Goal: Transaction & Acquisition: Book appointment/travel/reservation

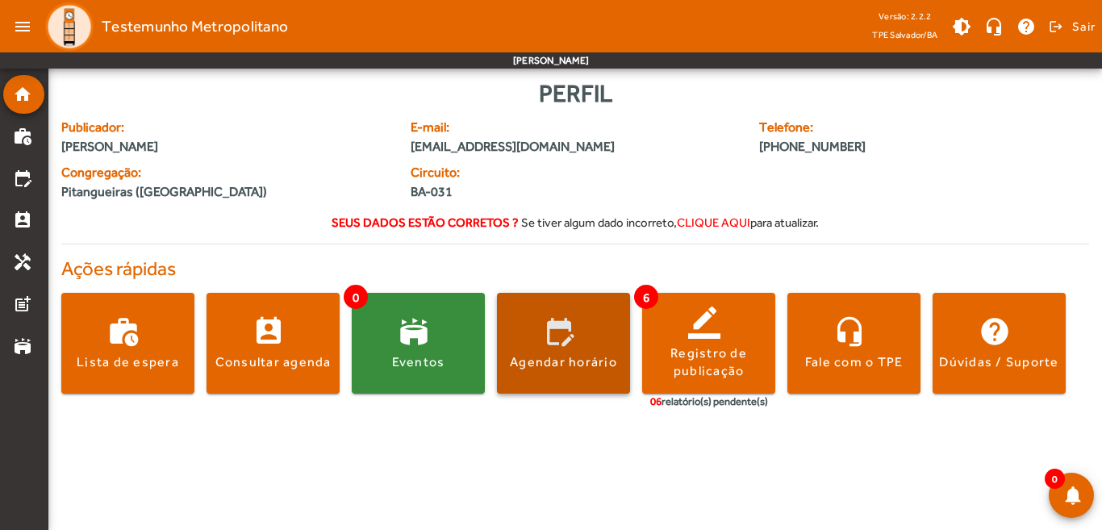
click at [569, 336] on span at bounding box center [563, 343] width 133 height 39
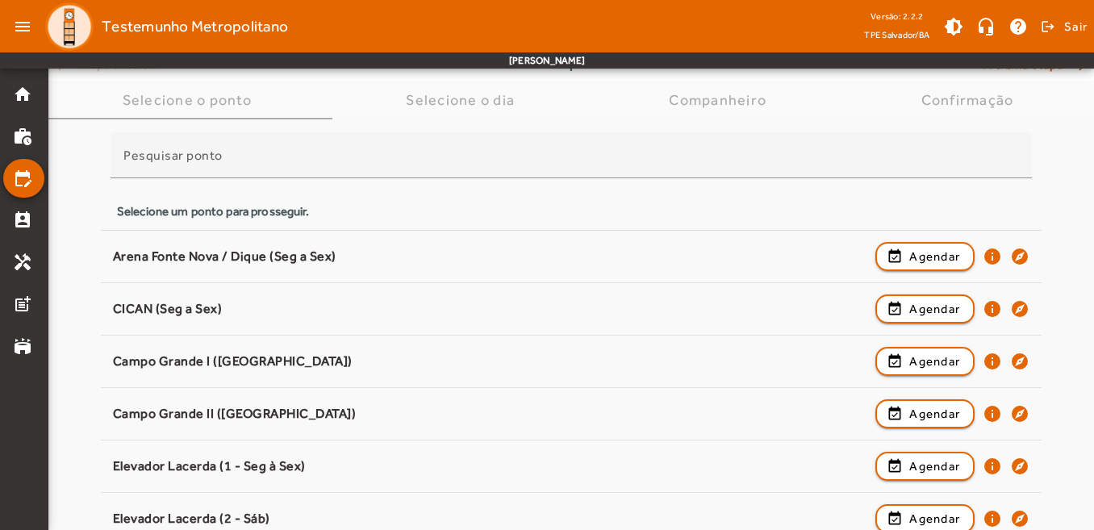
scroll to position [71, 0]
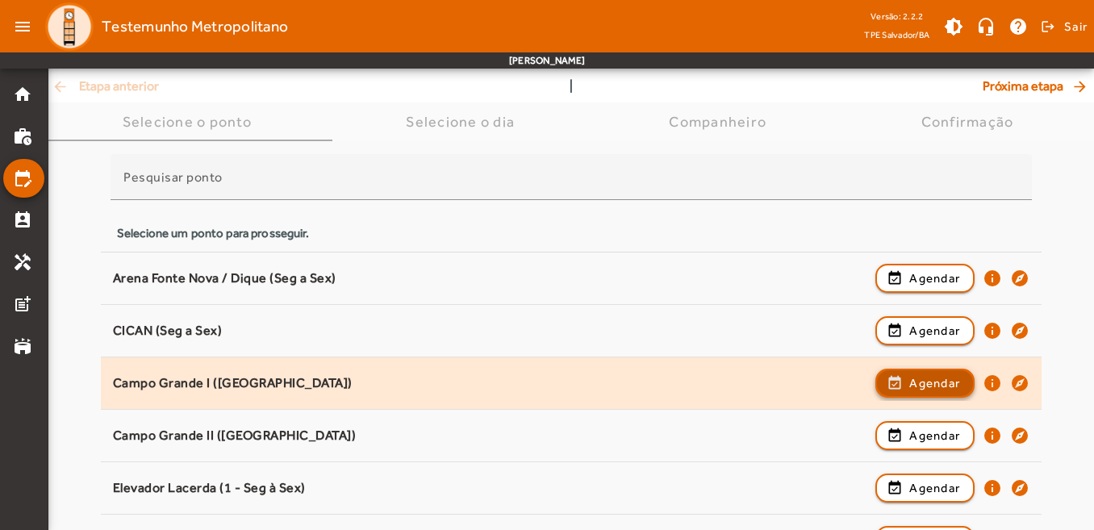
click at [936, 383] on span "Agendar" at bounding box center [934, 382] width 51 height 19
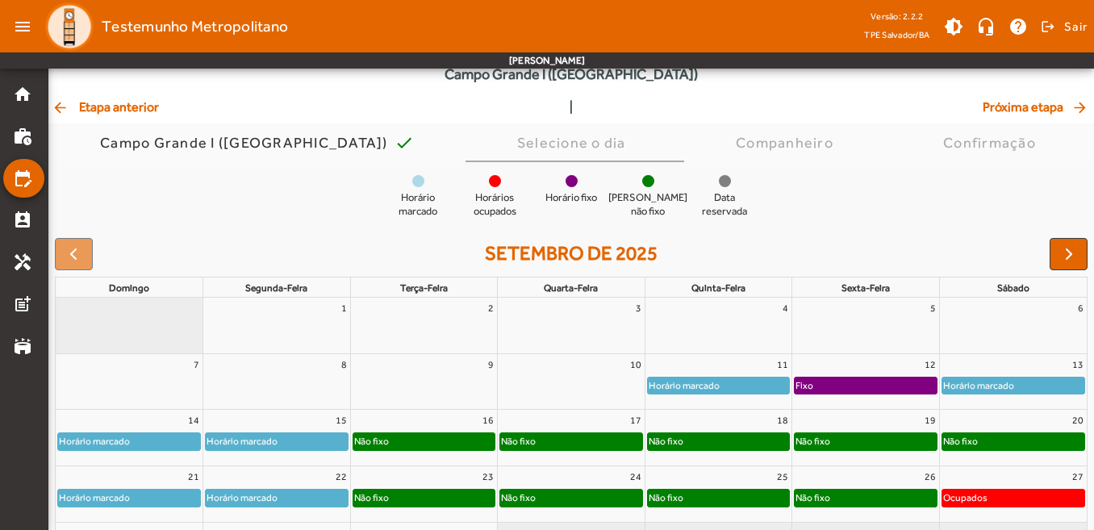
scroll to position [0, 0]
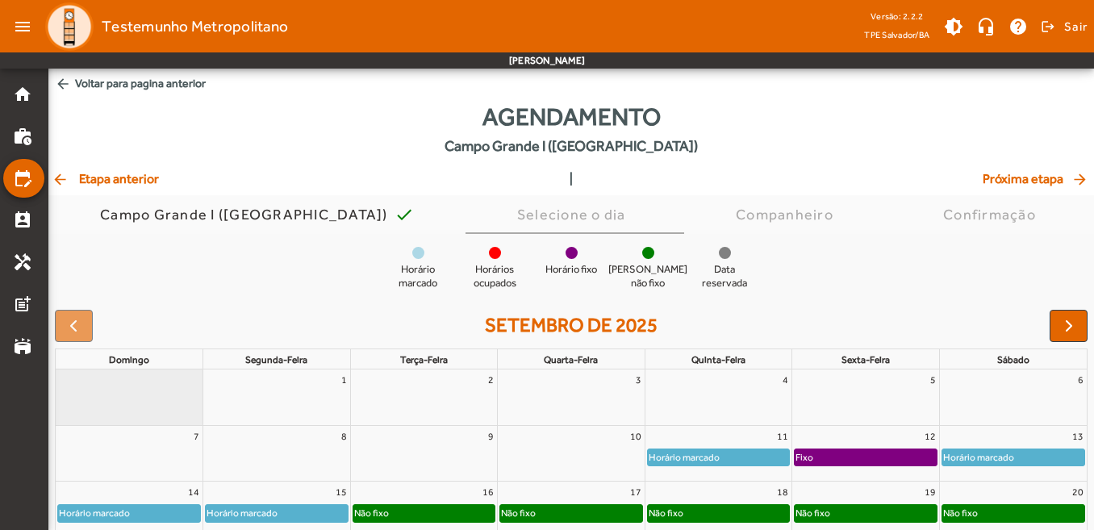
click at [138, 180] on span "arrow_back Etapa anterior" at bounding box center [105, 178] width 107 height 19
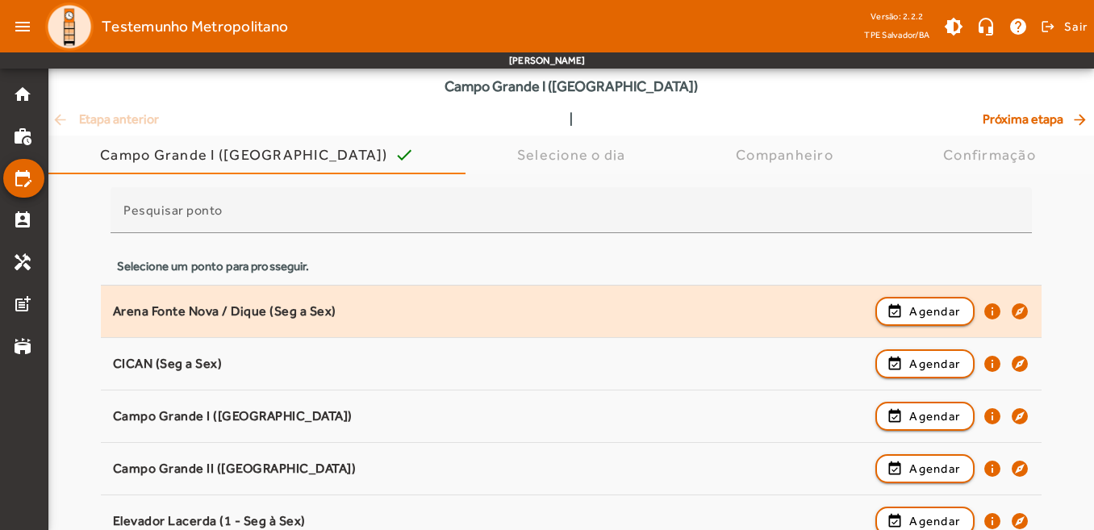
scroll to position [161, 0]
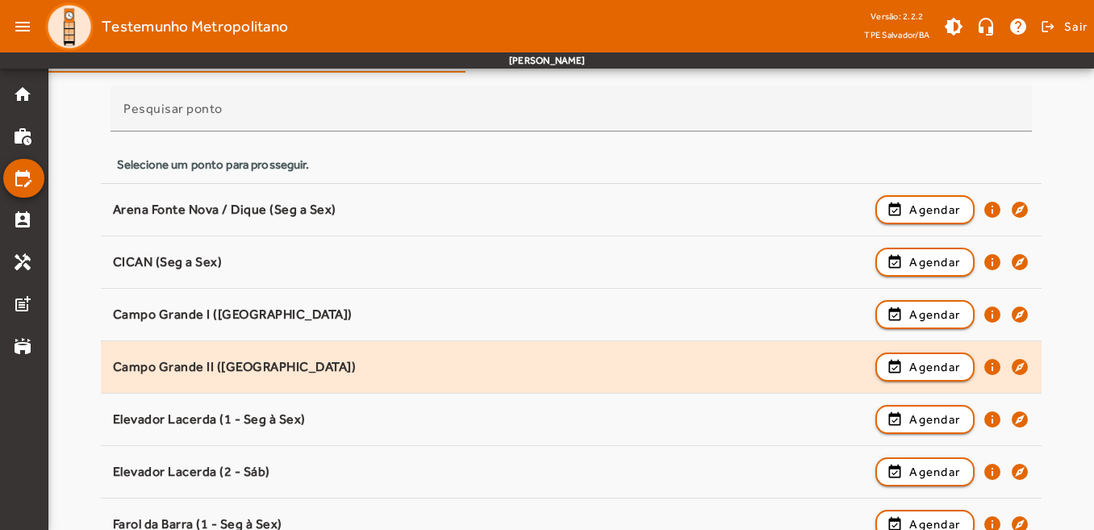
click at [427, 365] on div "Campo Grande II ([GEOGRAPHIC_DATA])" at bounding box center [490, 367] width 755 height 17
click at [962, 370] on span "button" at bounding box center [925, 367] width 96 height 39
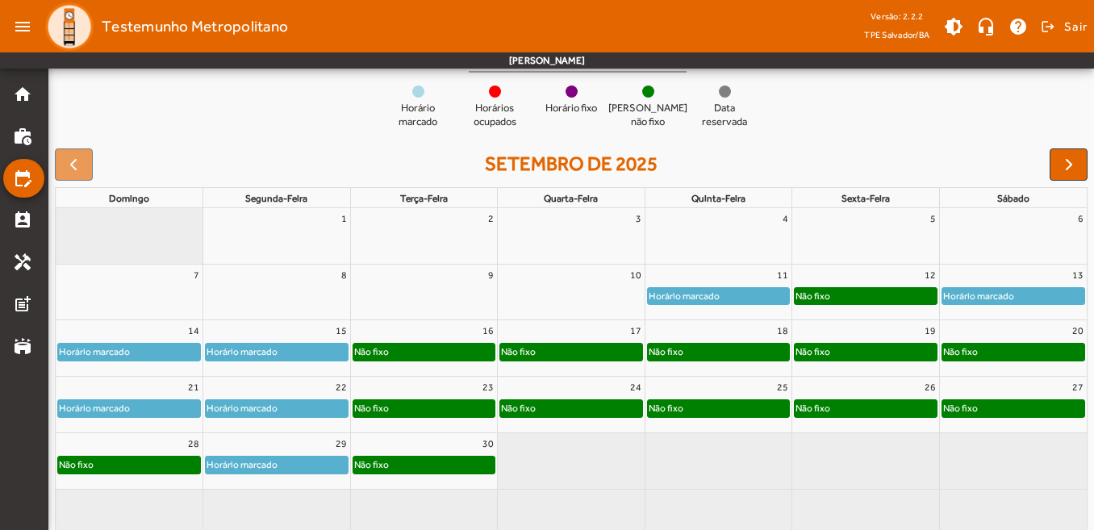
click at [880, 276] on div "12" at bounding box center [865, 275] width 147 height 21
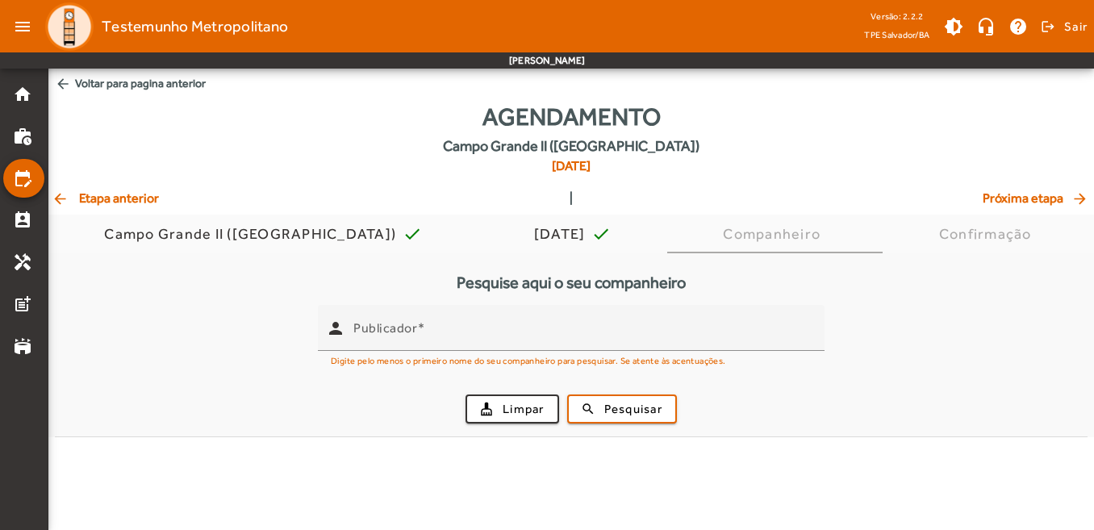
scroll to position [0, 0]
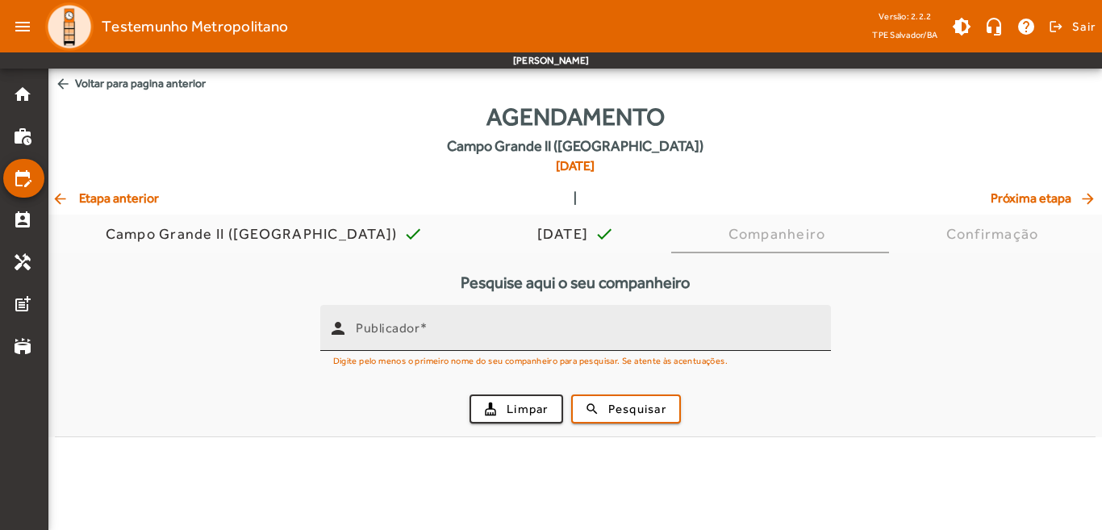
click at [414, 333] on mat-label "Publicador" at bounding box center [388, 327] width 64 height 15
click at [414, 333] on input "Publicador" at bounding box center [587, 334] width 462 height 19
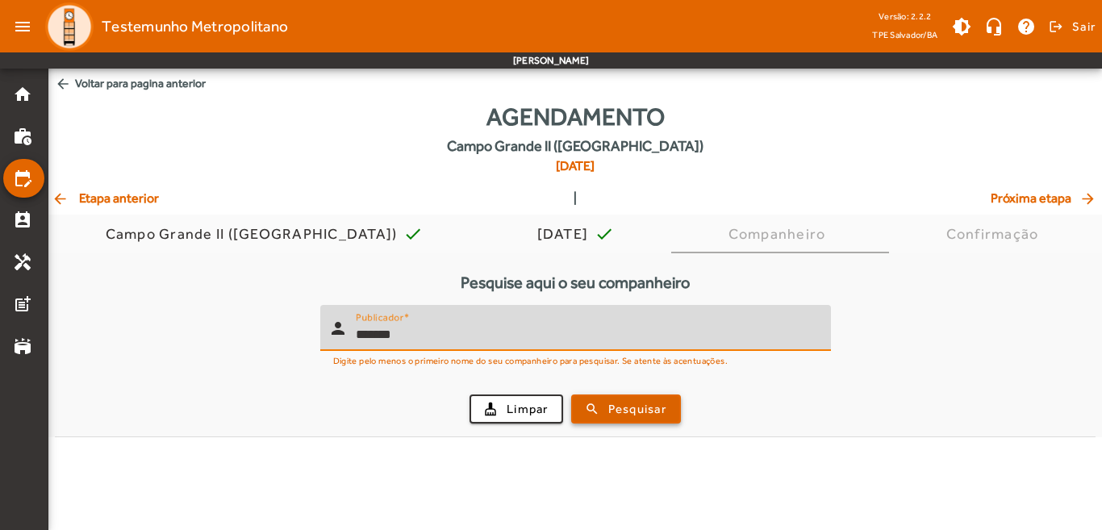
type input "*******"
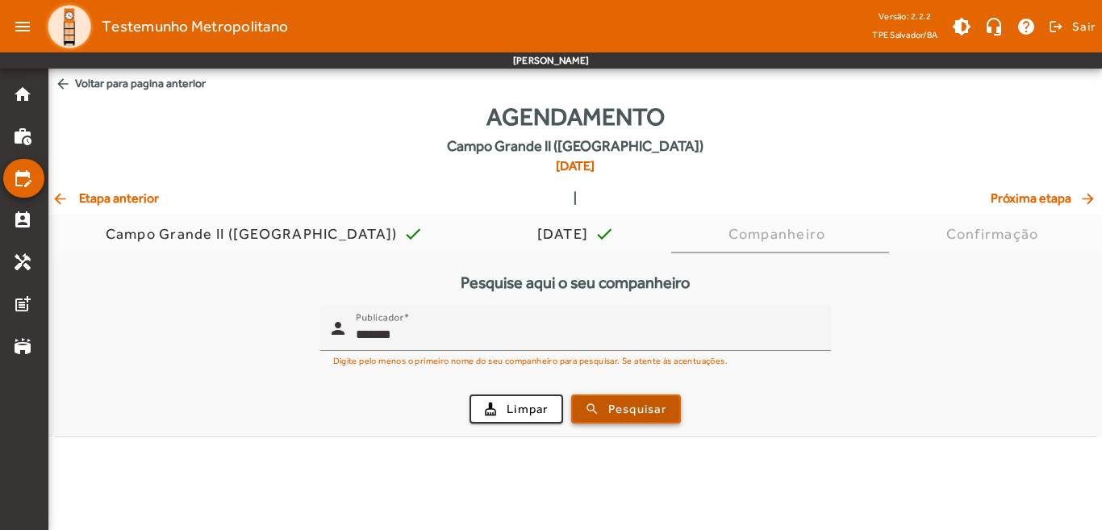
click at [604, 409] on span "submit" at bounding box center [626, 409] width 106 height 39
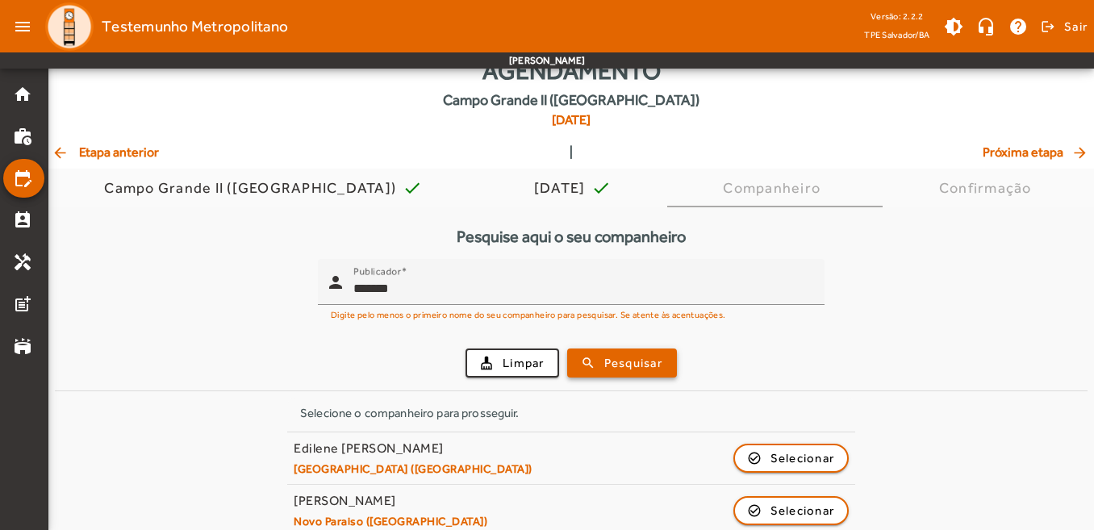
scroll to position [242, 0]
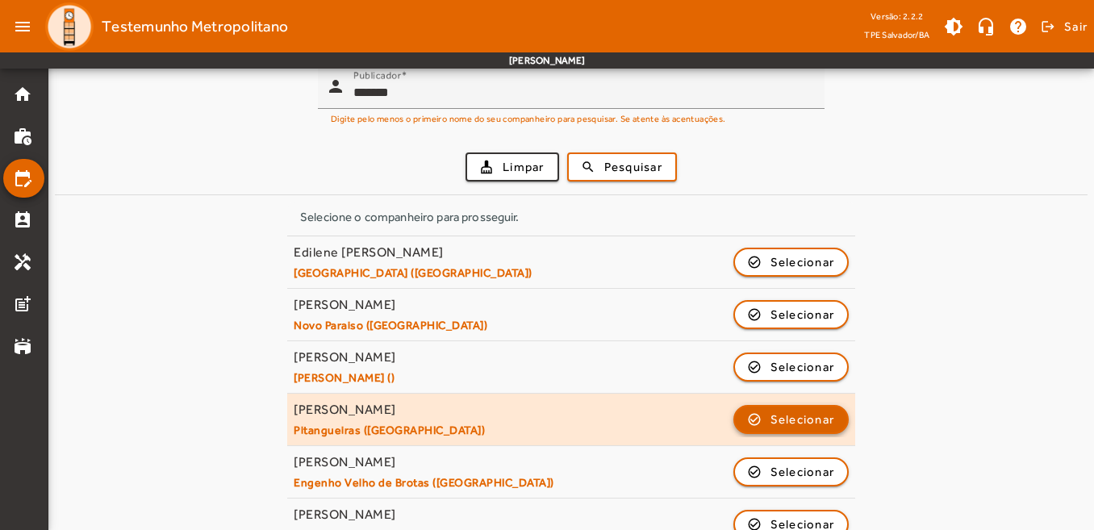
click at [793, 417] on span "Selecionar" at bounding box center [802, 419] width 65 height 19
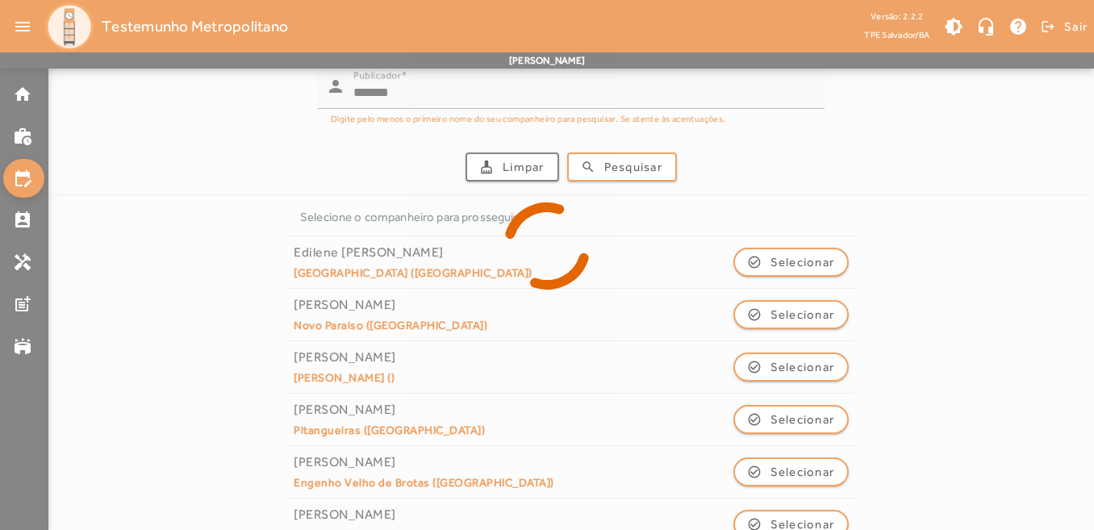
scroll to position [0, 0]
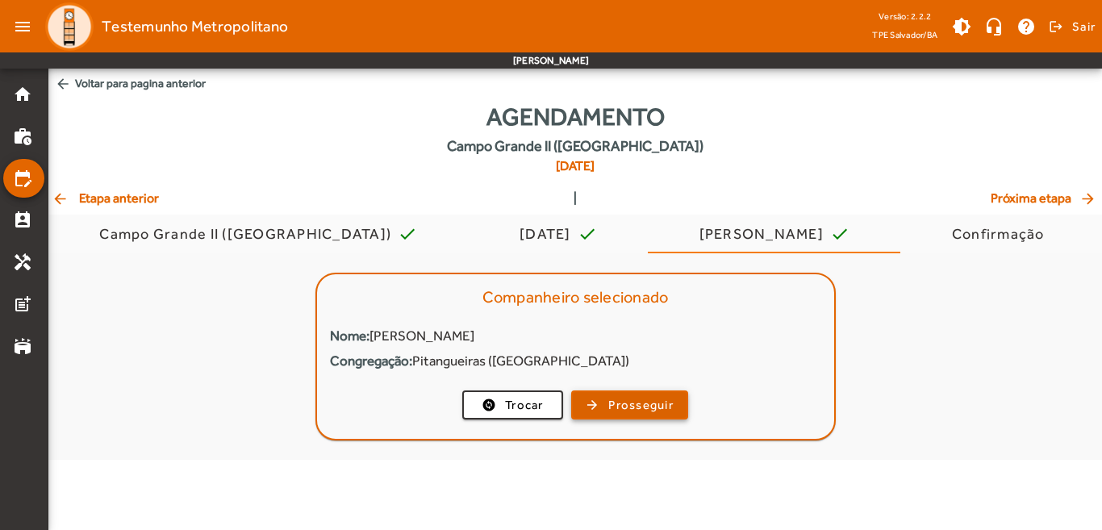
click at [631, 399] on span "Prosseguir" at bounding box center [640, 405] width 65 height 19
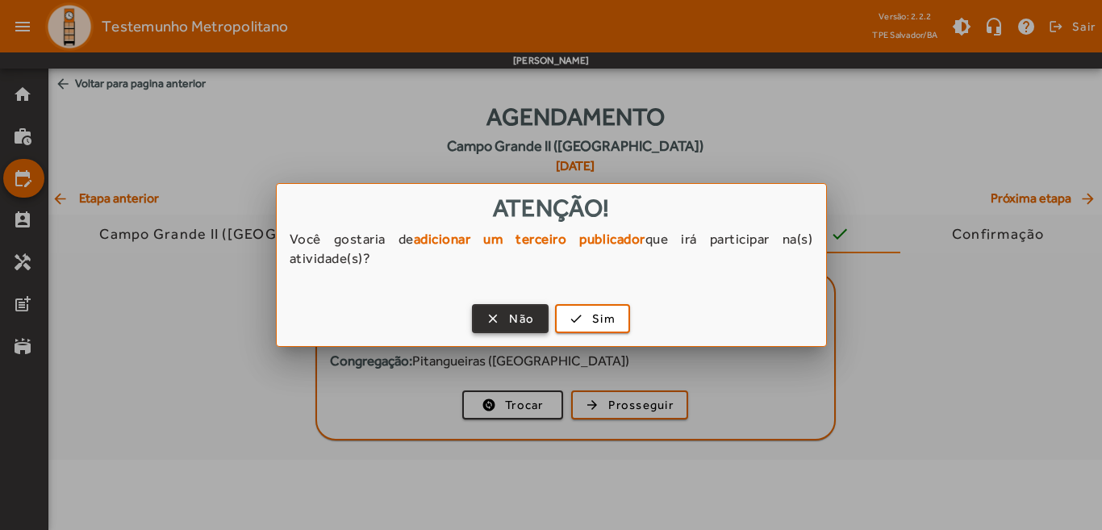
click at [531, 319] on span "Não" at bounding box center [521, 319] width 25 height 19
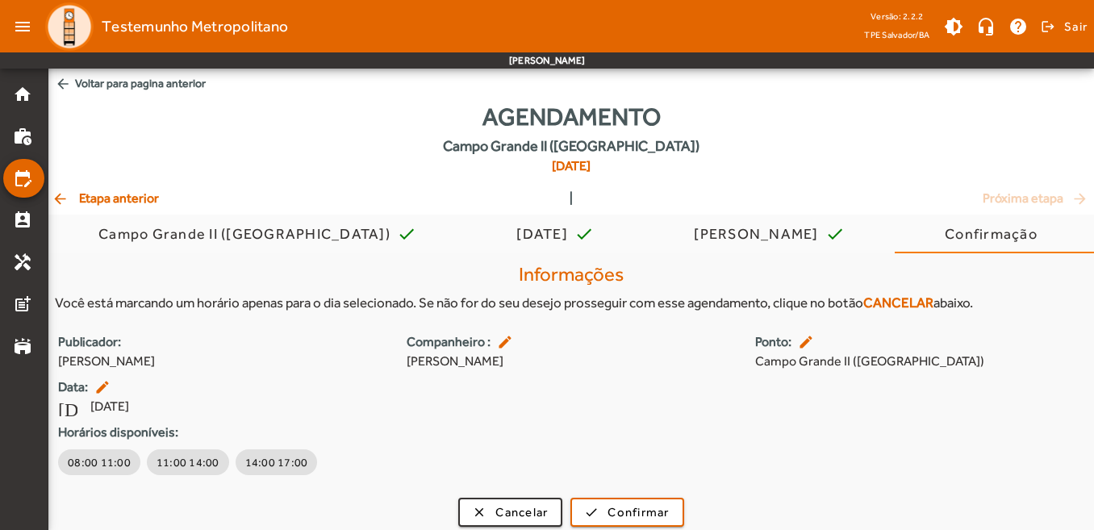
scroll to position [10, 0]
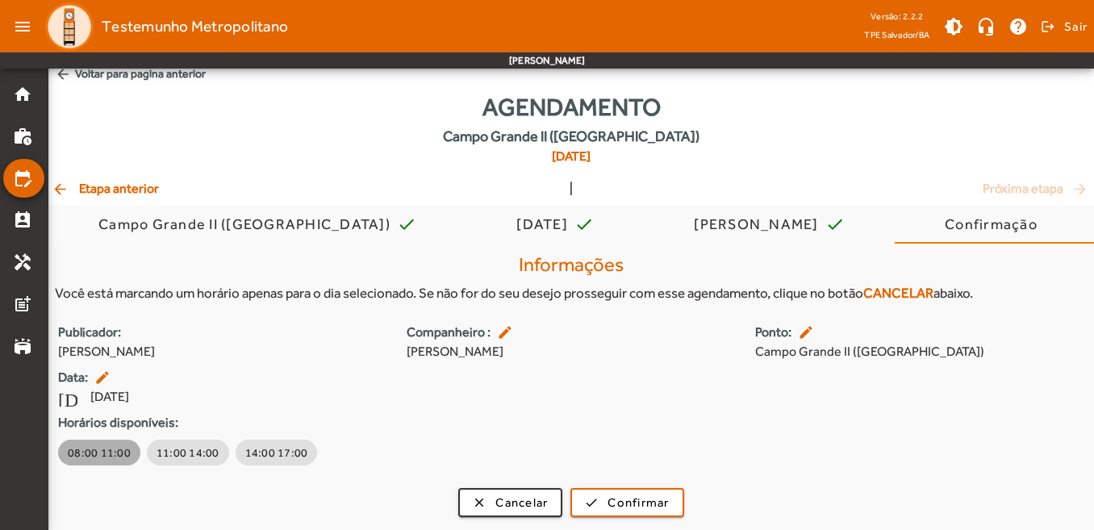
click at [113, 455] on span "08:00 11:00" at bounding box center [99, 452] width 63 height 16
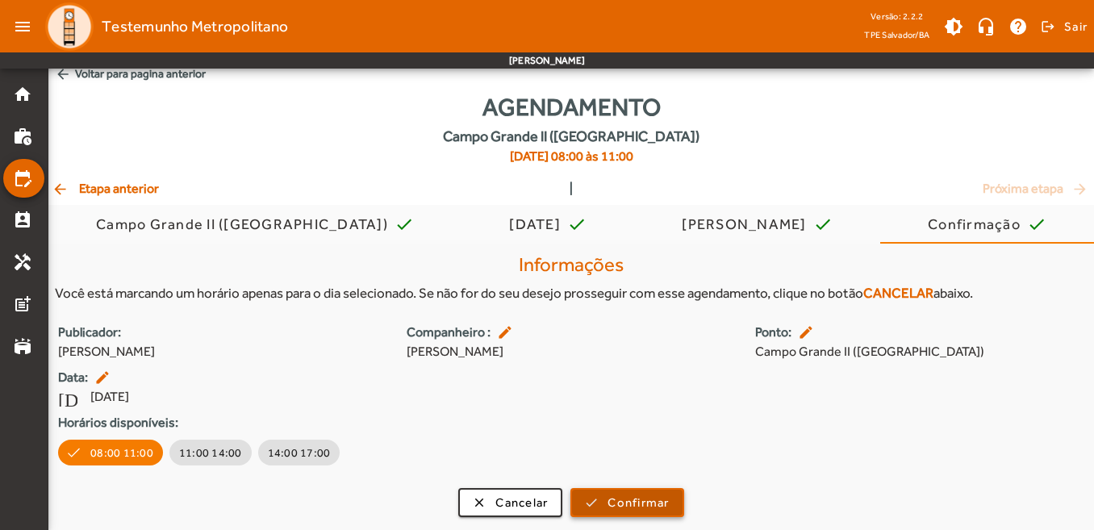
click at [644, 502] on span "Confirmar" at bounding box center [637, 503] width 61 height 19
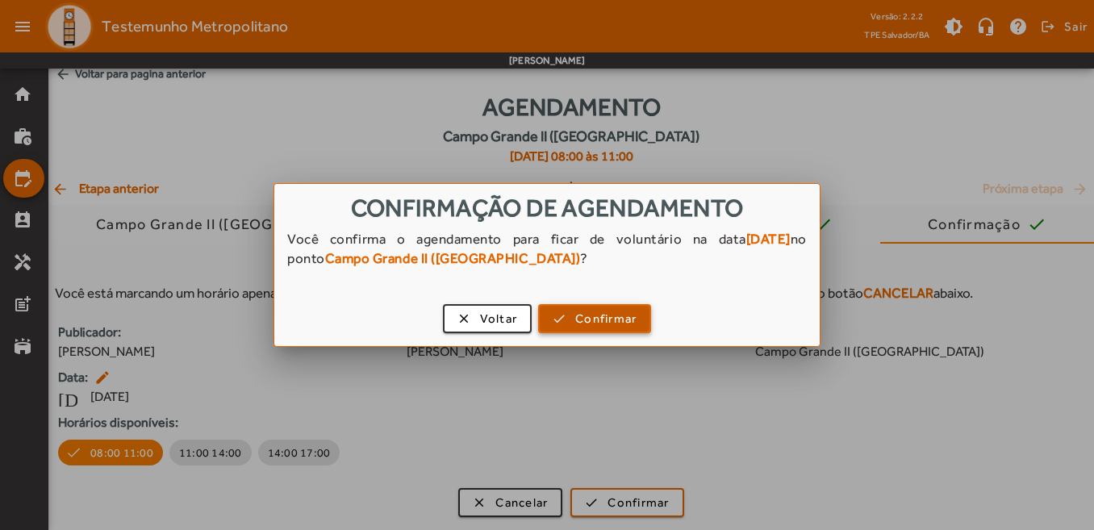
click at [611, 328] on span "button" at bounding box center [595, 318] width 110 height 39
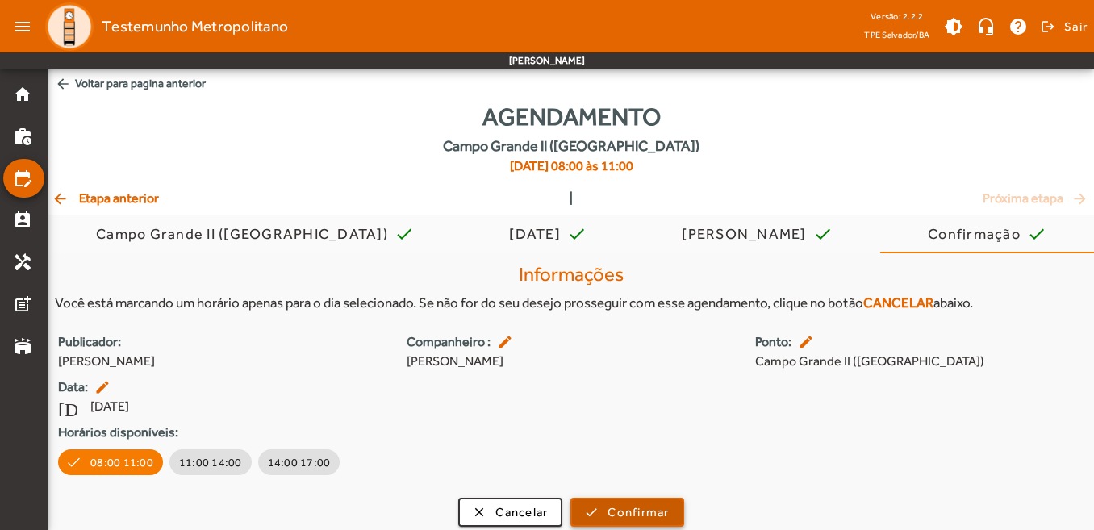
scroll to position [10, 0]
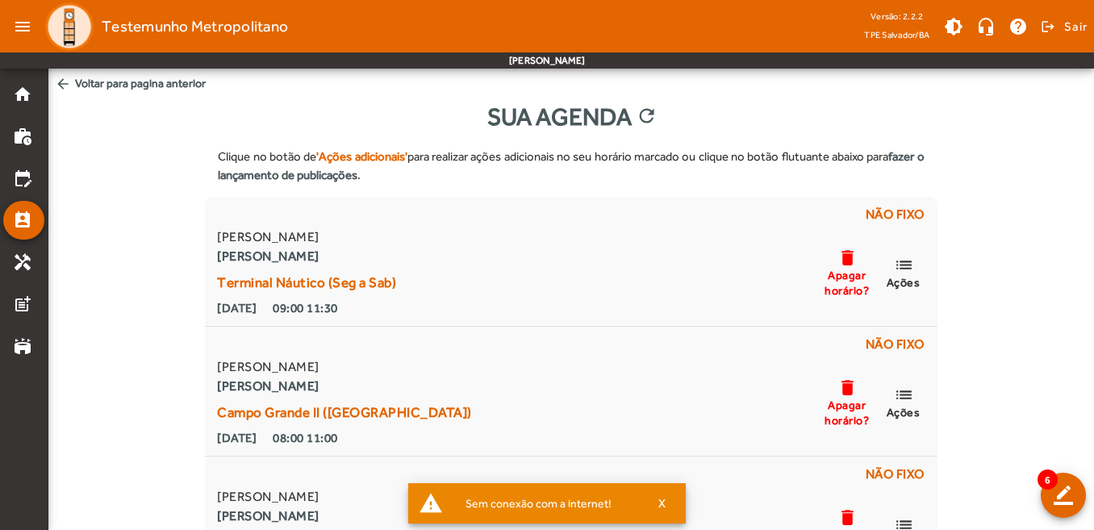
click at [173, 84] on span "arrow_back Voltar para pagina anterior" at bounding box center [570, 84] width 1045 height 30
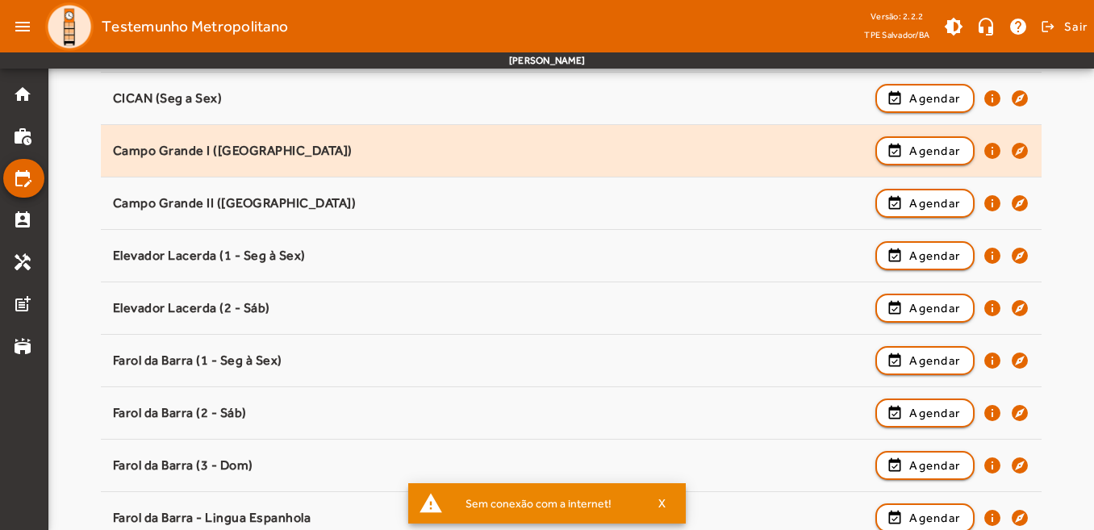
scroll to position [323, 0]
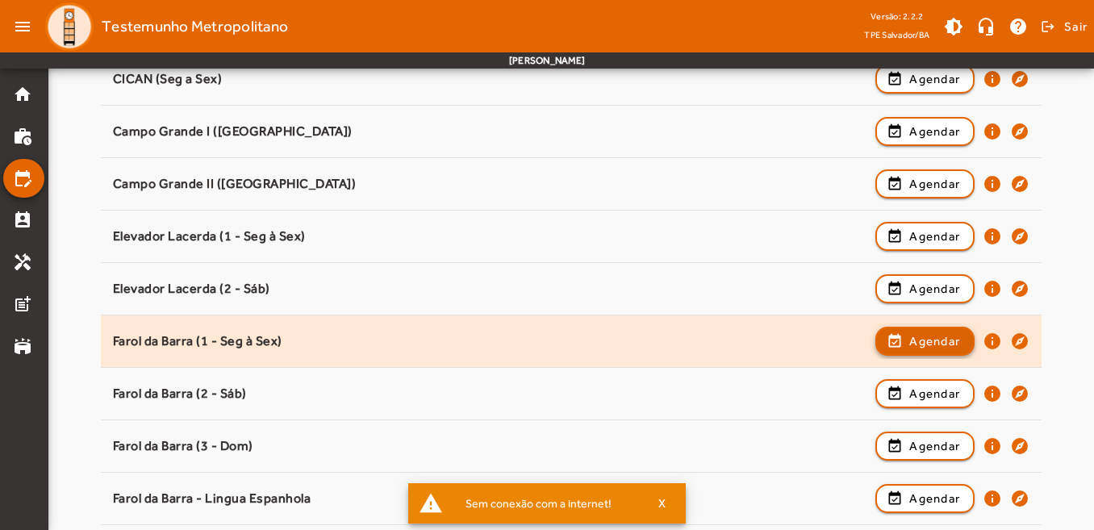
click at [929, 341] on span "Agendar" at bounding box center [934, 340] width 51 height 19
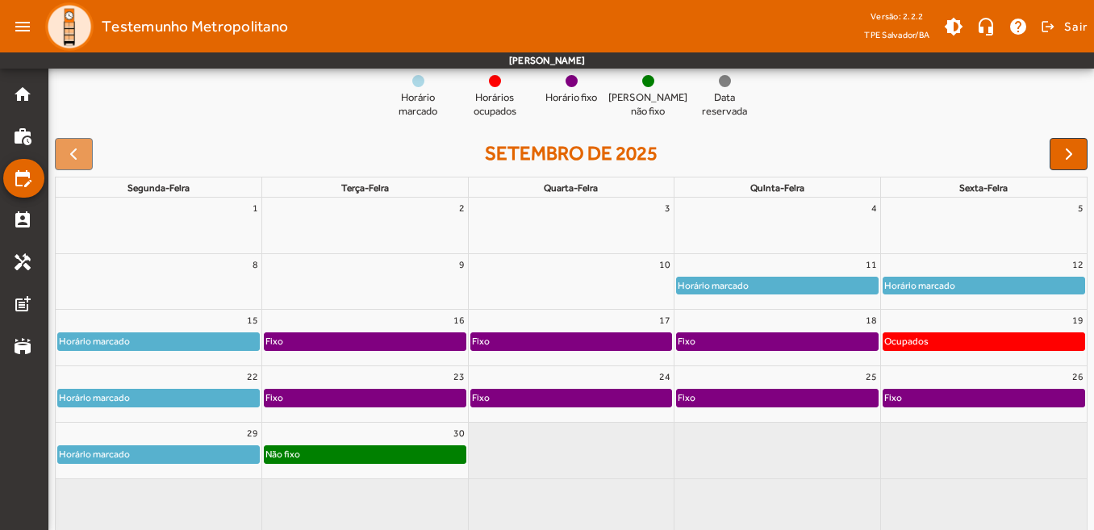
scroll to position [185, 0]
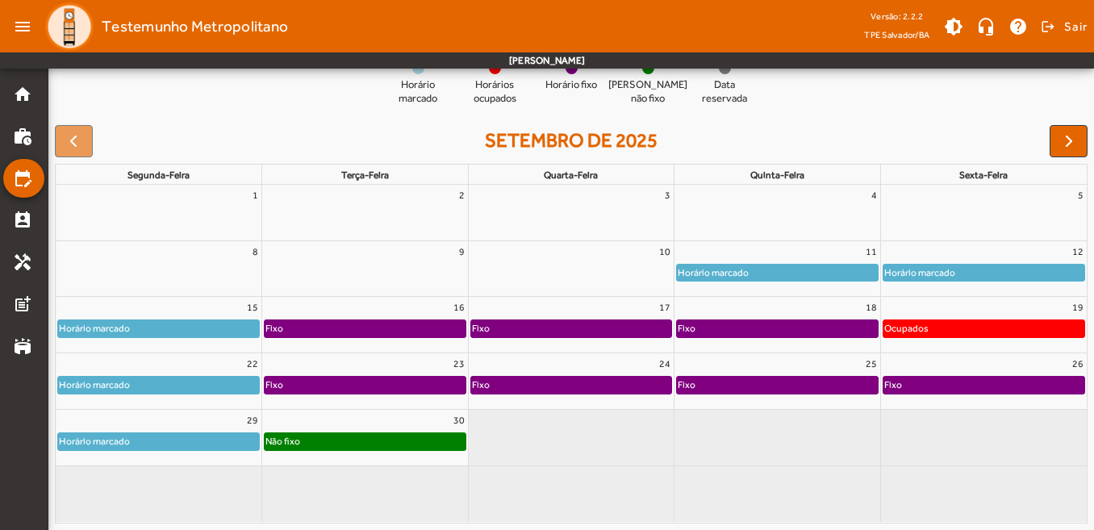
click at [979, 252] on div "12" at bounding box center [984, 251] width 206 height 21
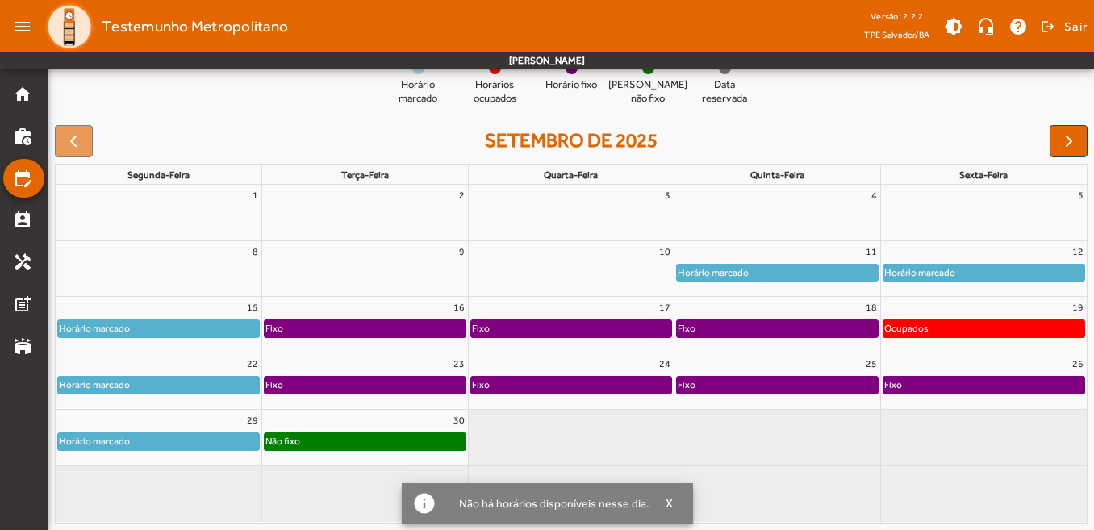
click at [979, 252] on div "12" at bounding box center [984, 251] width 206 height 21
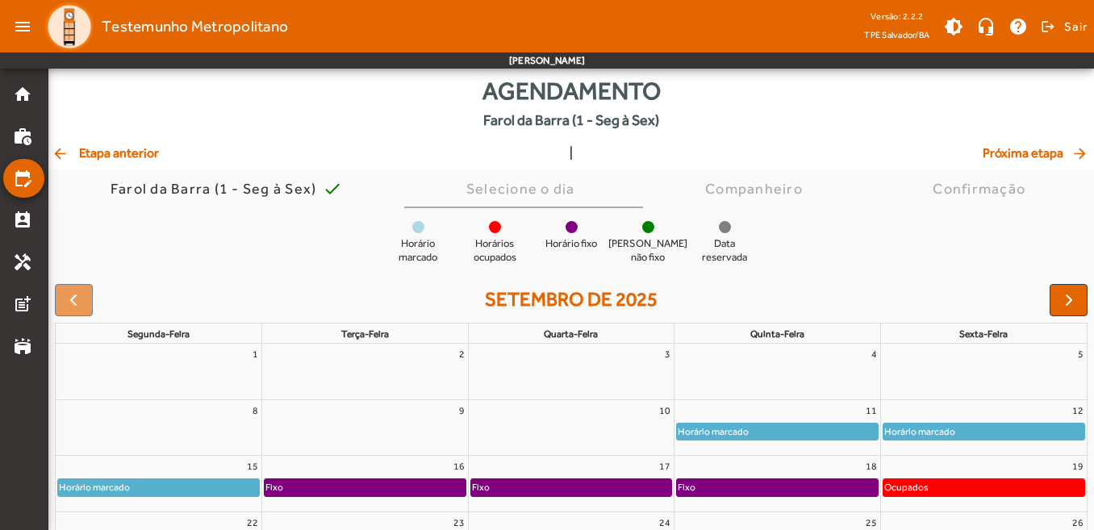
scroll to position [23, 0]
